Goal: Task Accomplishment & Management: Complete application form

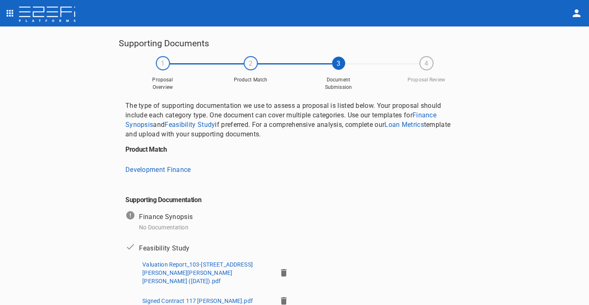
click at [67, 16] on img at bounding box center [47, 15] width 58 height 17
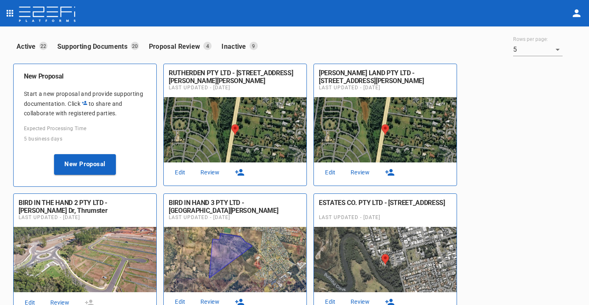
click at [183, 173] on link "Edit" at bounding box center [180, 172] width 26 height 11
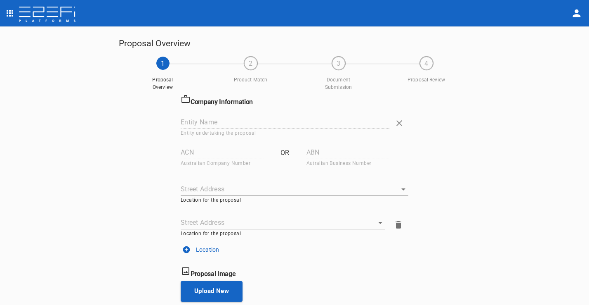
type input "RUTHERDEN PTY LTD"
type input "603 925 186"
type input "[STREET_ADDRESS][PERSON_NAME][PERSON_NAME][PERSON_NAME]"
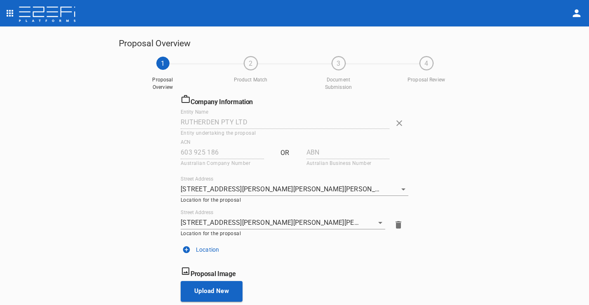
click at [524, 256] on div "Proposal Overview 1 Proposal Overview 2 Product Match 3 Document Submission 4 P…" at bounding box center [294, 165] width 589 height 279
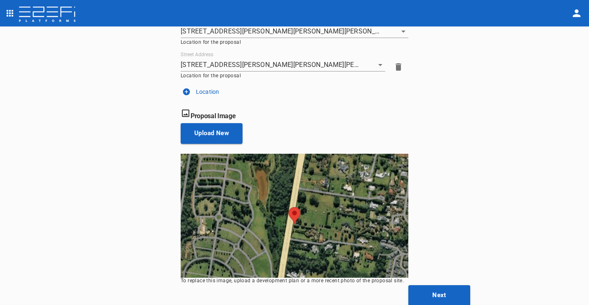
scroll to position [157, 0]
click at [448, 291] on button "Next" at bounding box center [440, 295] width 62 height 21
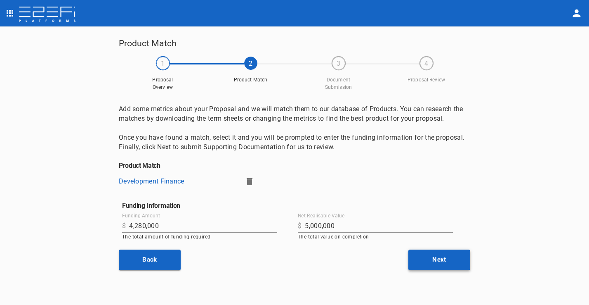
click at [439, 262] on button "Next" at bounding box center [440, 259] width 62 height 21
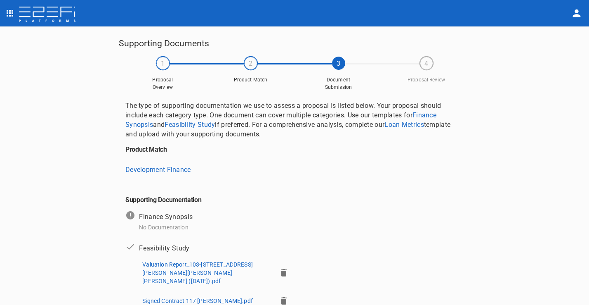
click at [546, 208] on div "Supporting Documents 1 Proposal Overview 2 Product Match 3 Document Submission …" at bounding box center [294, 165] width 589 height 279
